Goal: Entertainment & Leisure: Consume media (video, audio)

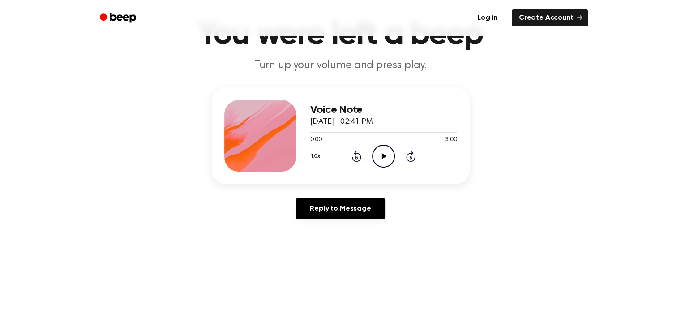
scroll to position [68, 0]
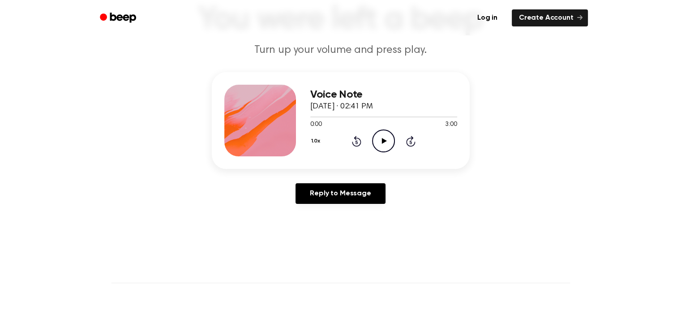
click at [389, 141] on icon "Play Audio" at bounding box center [383, 140] width 23 height 23
click at [382, 141] on icon at bounding box center [384, 141] width 5 height 6
drag, startPoint x: 311, startPoint y: 116, endPoint x: 336, endPoint y: 114, distance: 25.6
click at [336, 114] on div at bounding box center [383, 116] width 147 height 7
click at [346, 116] on div at bounding box center [383, 116] width 147 height 1
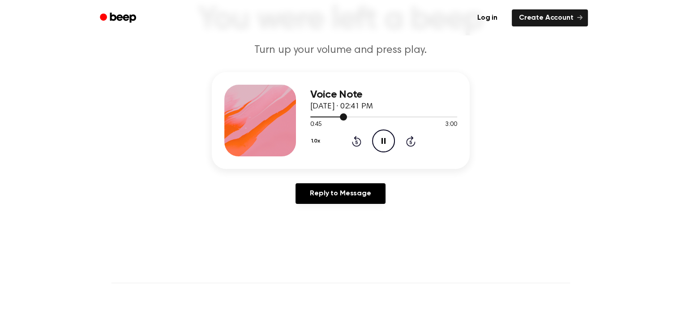
click at [354, 115] on div at bounding box center [383, 116] width 147 height 7
click at [364, 116] on div at bounding box center [383, 116] width 147 height 1
click at [367, 116] on div at bounding box center [383, 116] width 147 height 1
click at [375, 116] on div at bounding box center [383, 116] width 147 height 7
click at [379, 115] on div at bounding box center [383, 116] width 147 height 7
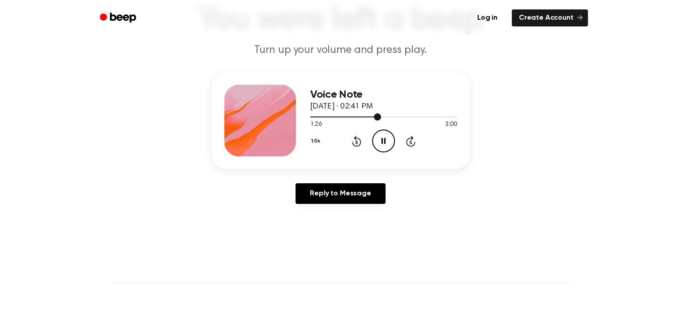
click at [383, 116] on div at bounding box center [383, 116] width 147 height 1
click at [386, 115] on div at bounding box center [383, 116] width 147 height 7
click at [390, 116] on div at bounding box center [383, 116] width 147 height 1
click at [395, 116] on div at bounding box center [383, 116] width 147 height 1
click at [398, 116] on div at bounding box center [383, 116] width 147 height 1
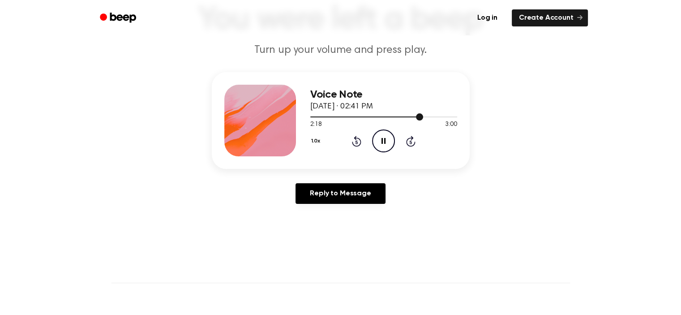
click at [334, 114] on div at bounding box center [383, 116] width 147 height 7
click at [433, 115] on div at bounding box center [383, 116] width 147 height 7
